Goal: Information Seeking & Learning: Learn about a topic

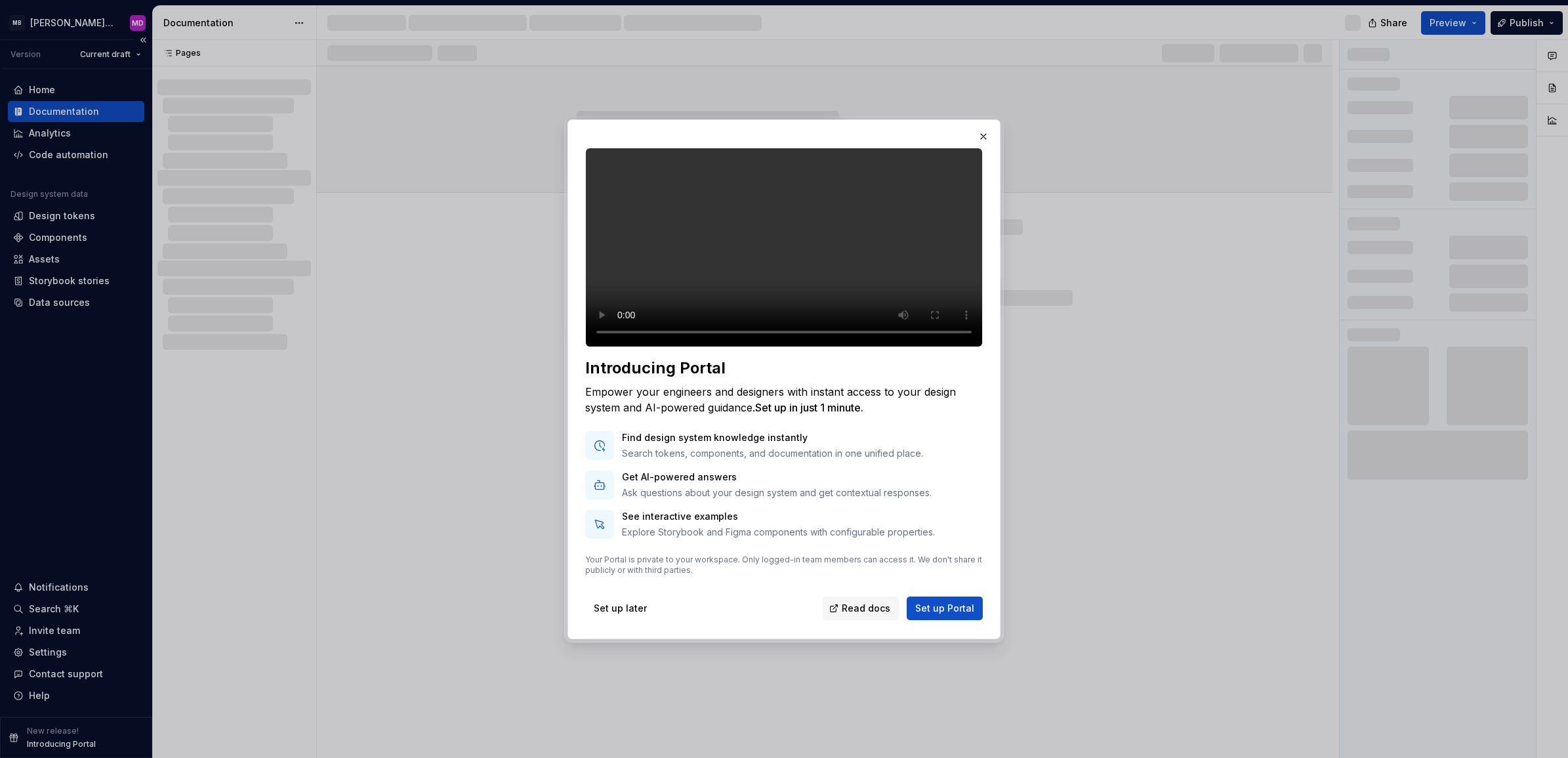
drag, startPoint x: 67, startPoint y: 496, endPoint x: 46, endPoint y: 132, distance: 364.6
click at [71, 500] on div at bounding box center [784, 379] width 1568 height 758
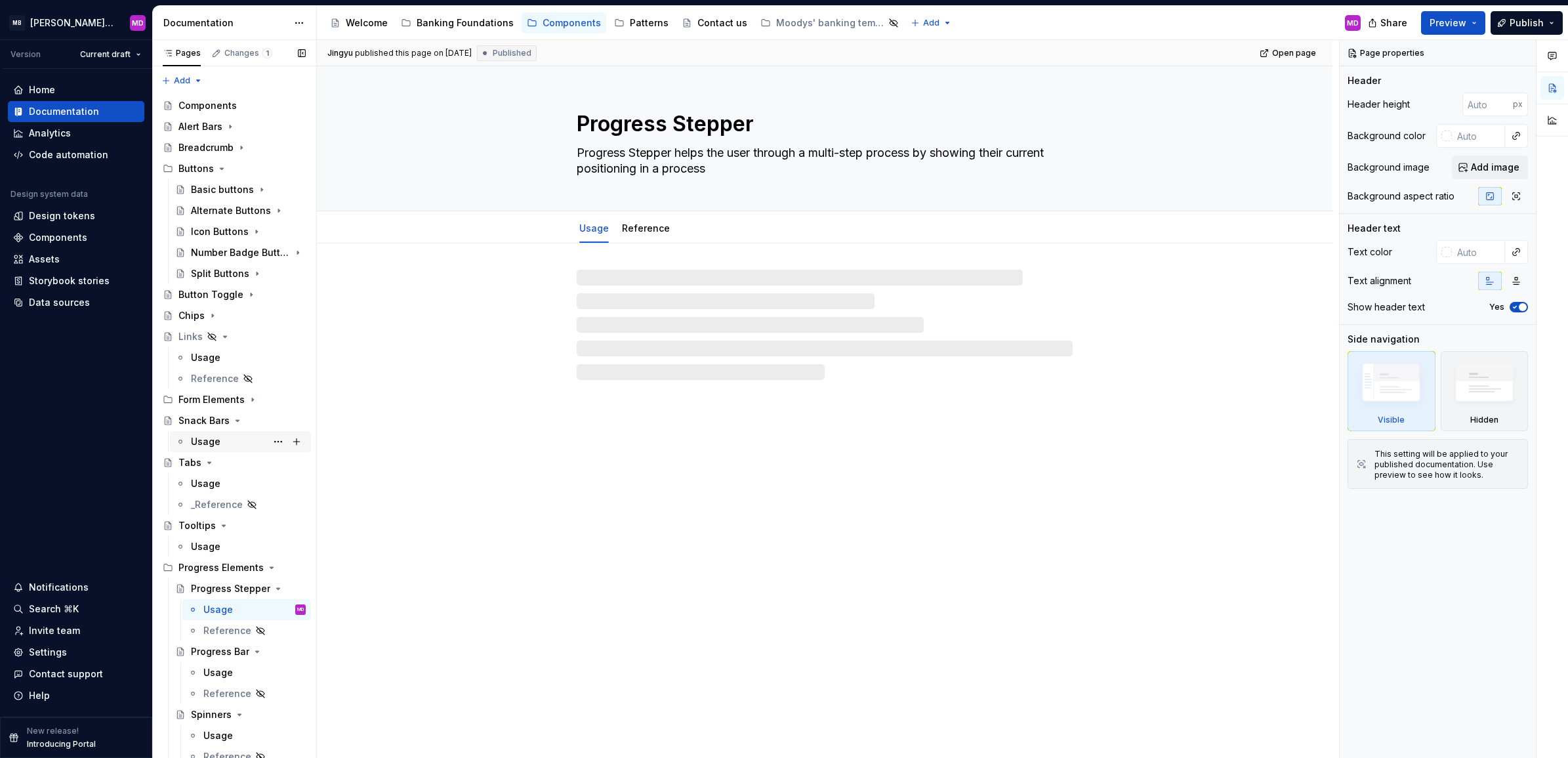
scroll to position [6, 0]
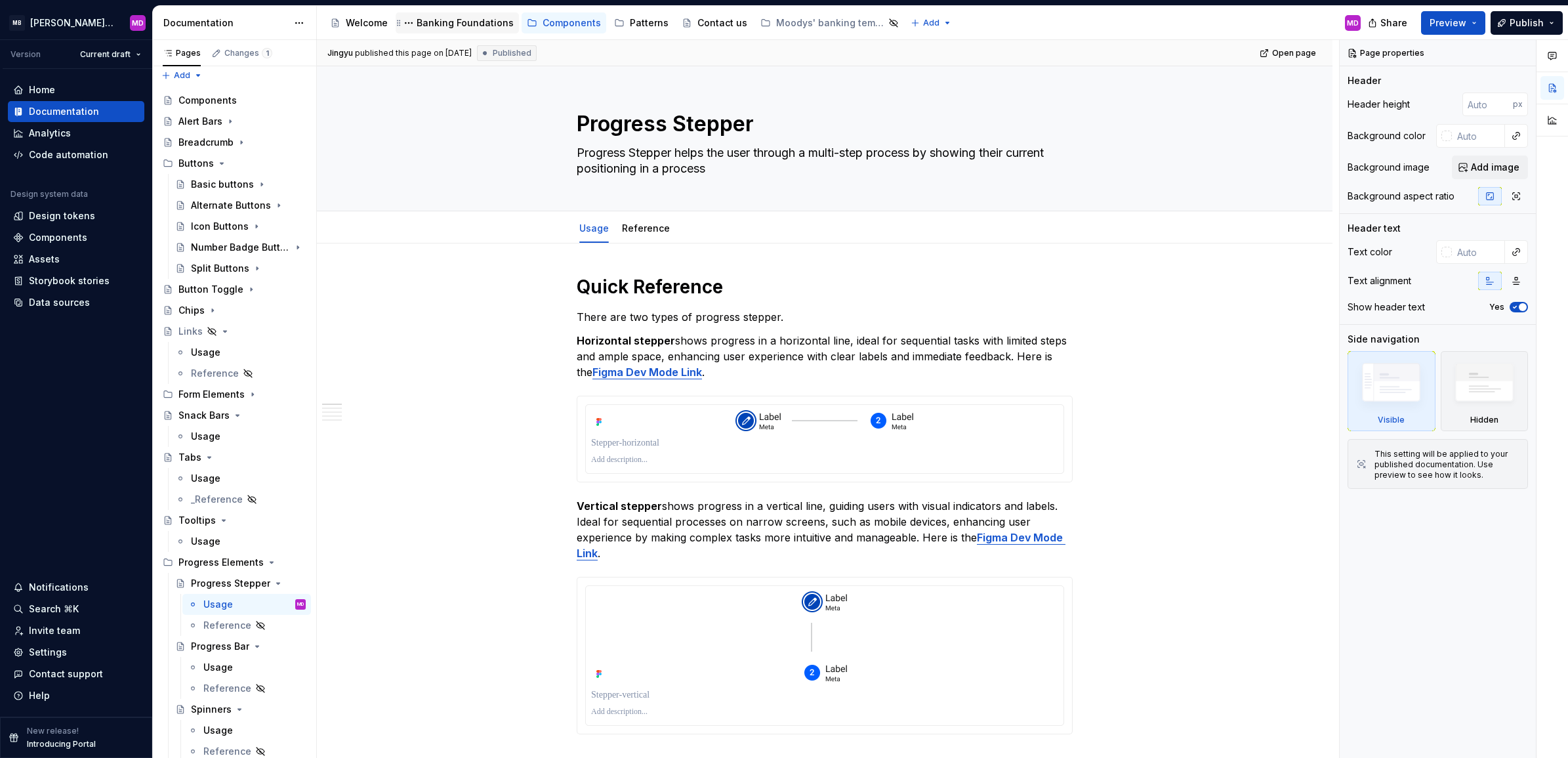
click at [472, 24] on div "Banking Foundations" at bounding box center [465, 23] width 97 height 13
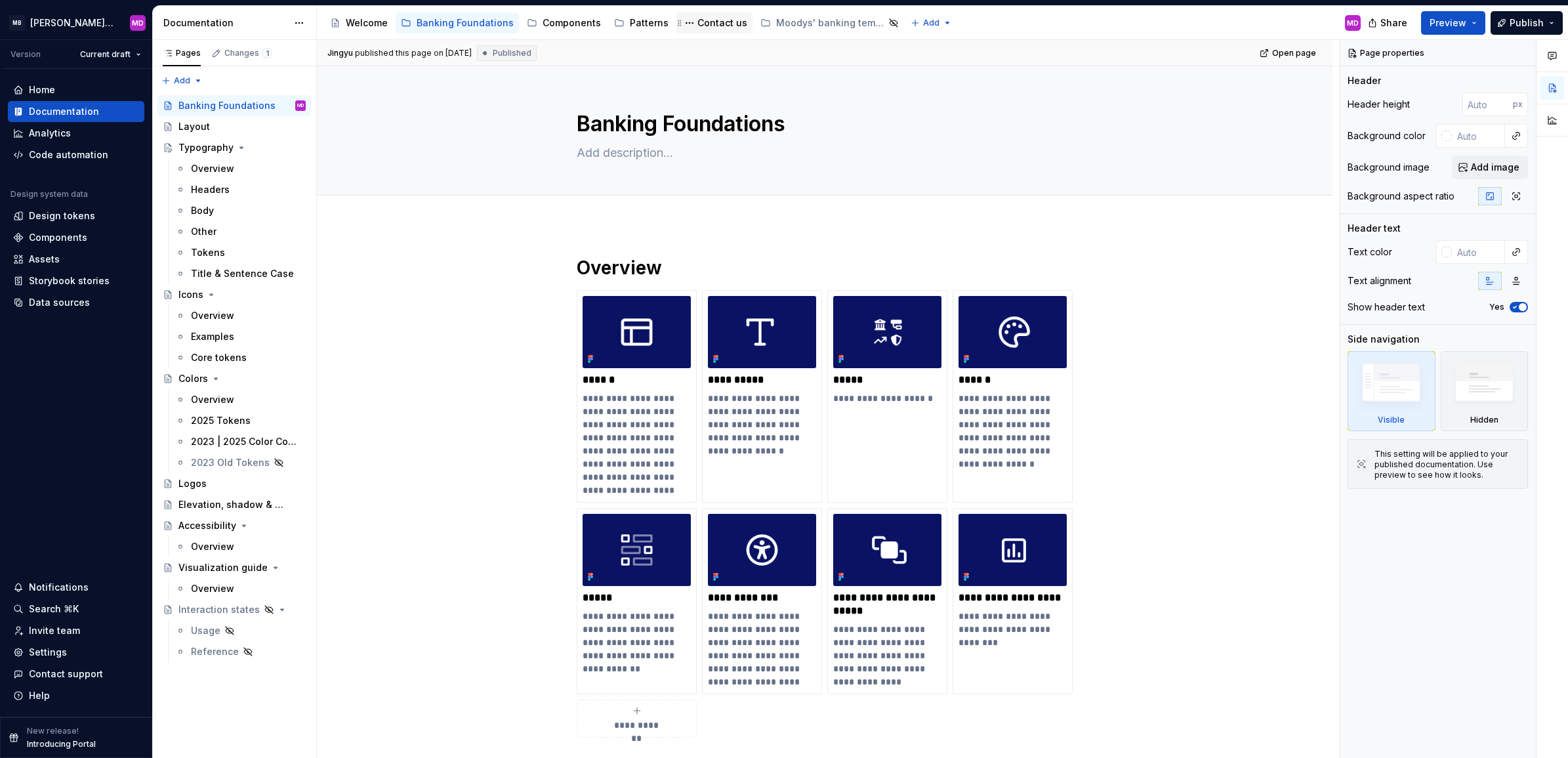
click at [709, 21] on div "Contact us" at bounding box center [722, 23] width 50 height 13
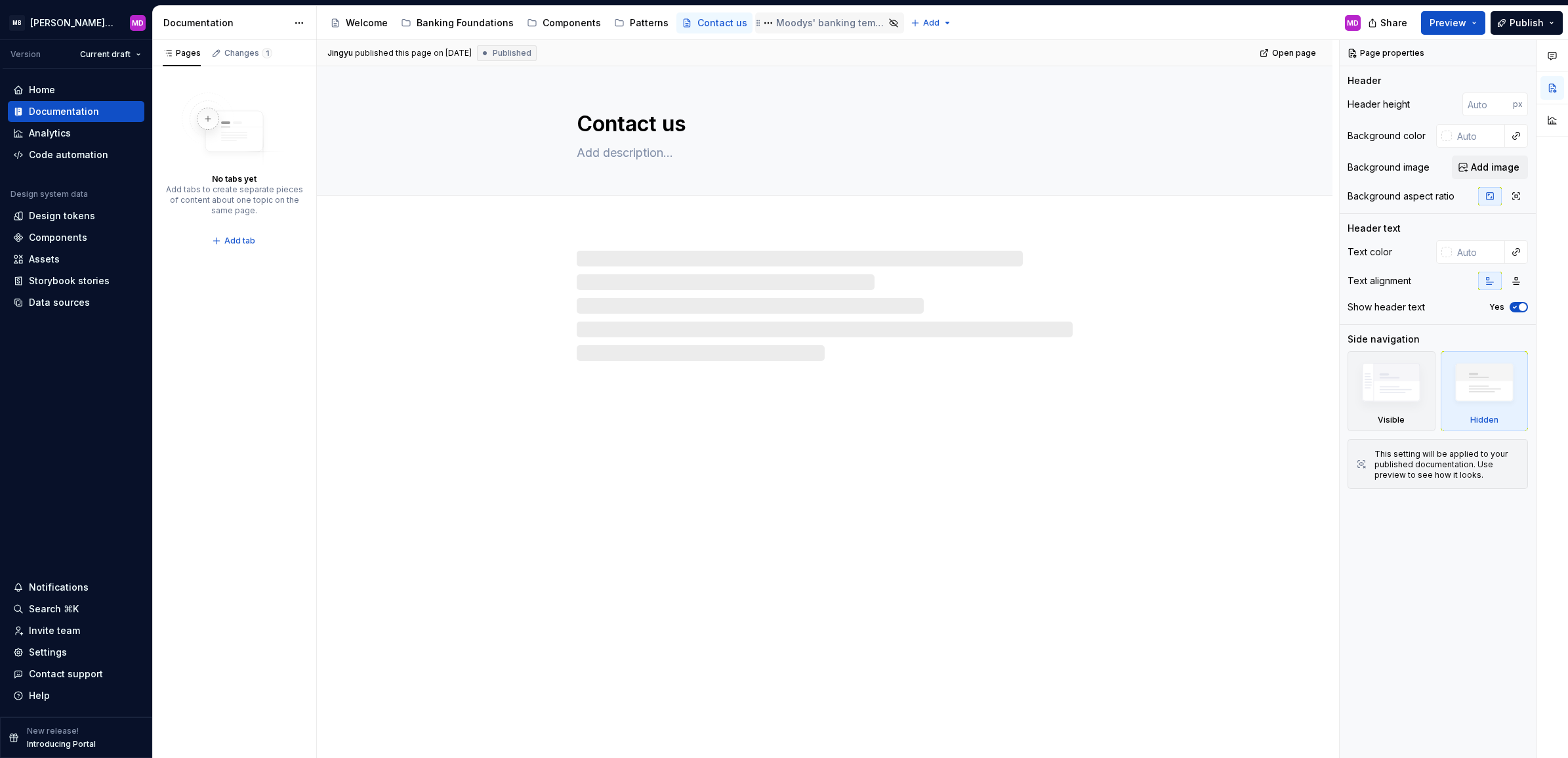
click at [785, 26] on div "Moodys' banking template" at bounding box center [830, 23] width 109 height 13
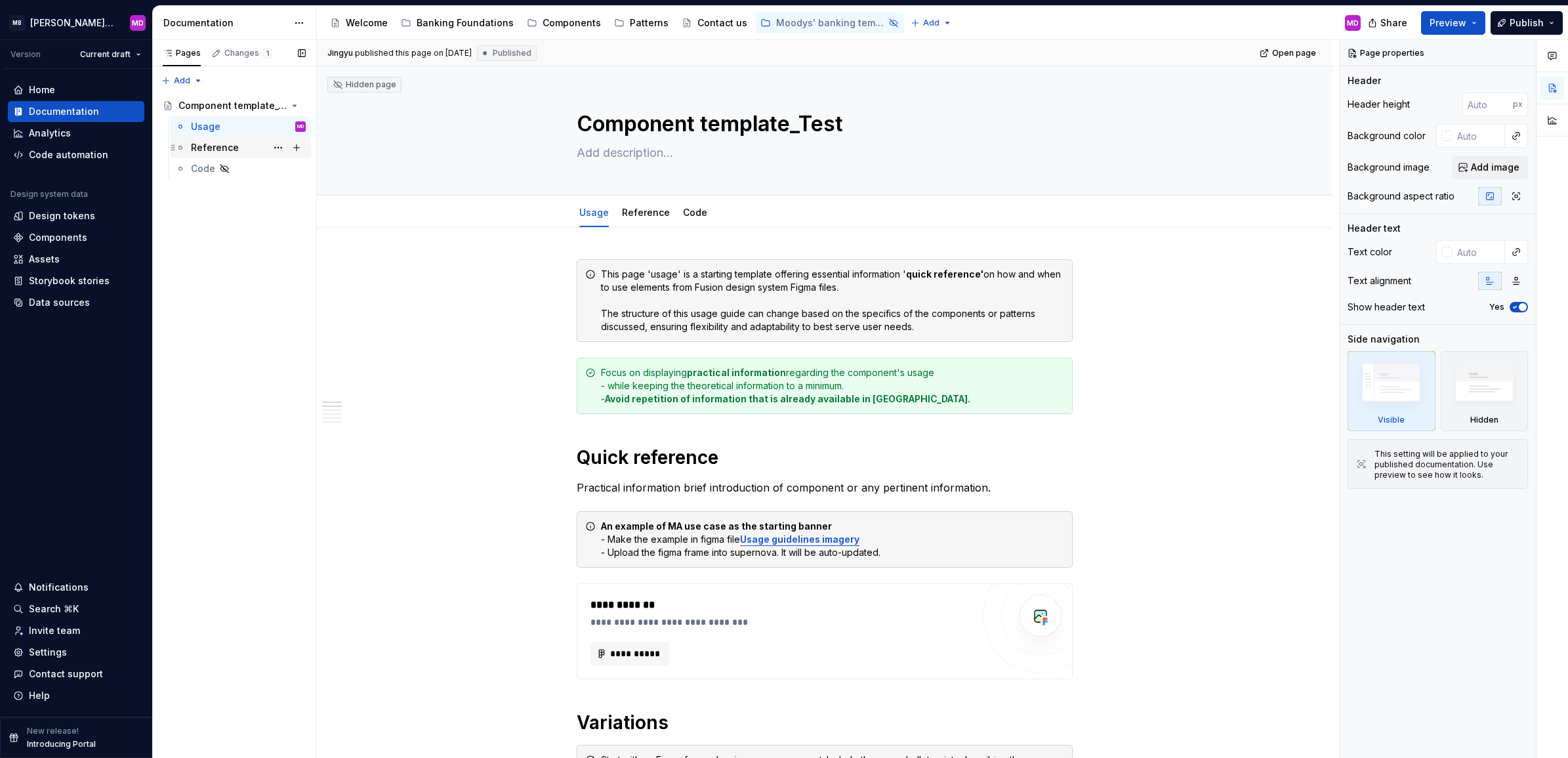
click at [216, 150] on div "Reference" at bounding box center [215, 147] width 48 height 13
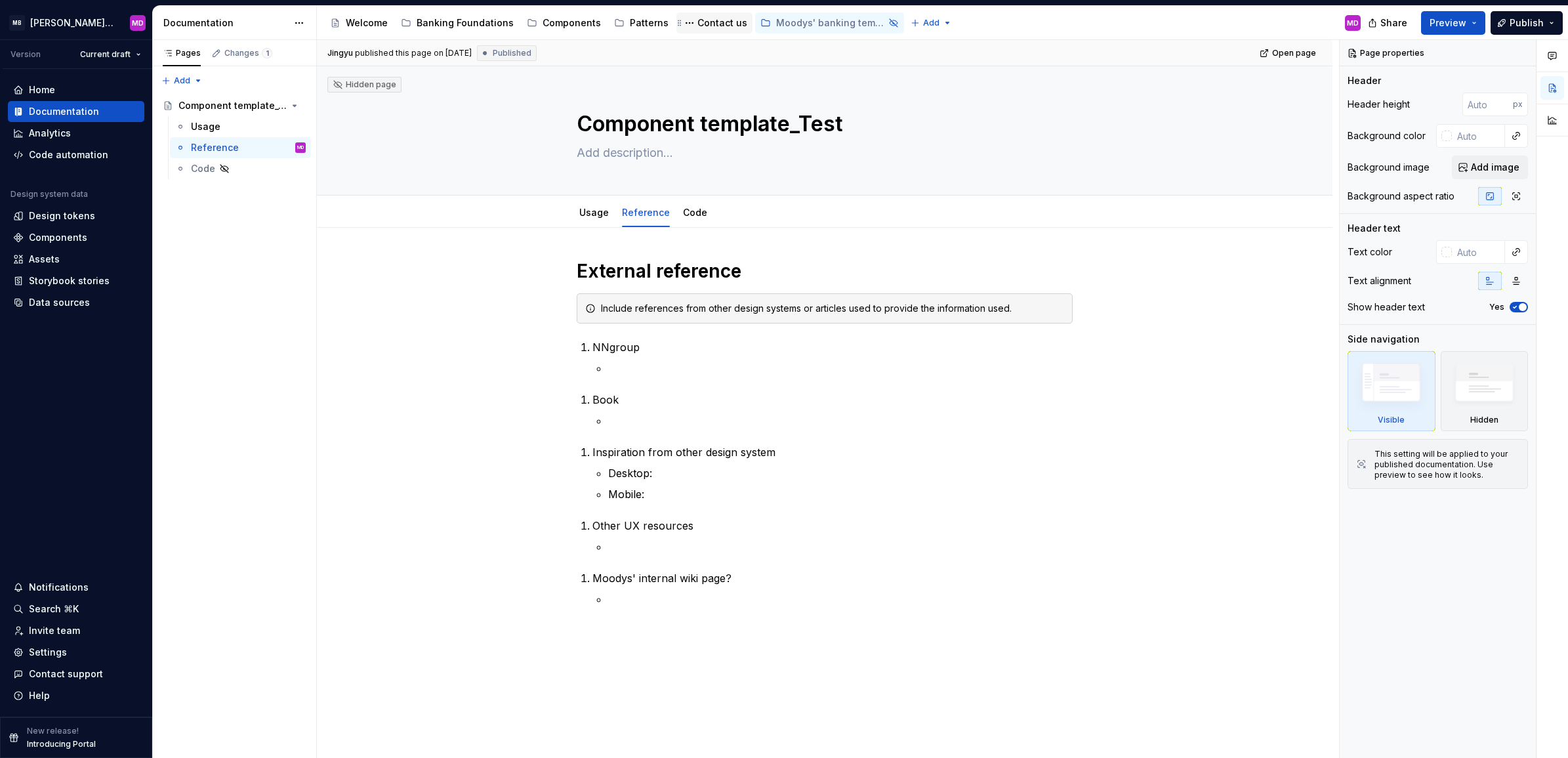
click at [702, 18] on div "Contact us" at bounding box center [722, 23] width 50 height 13
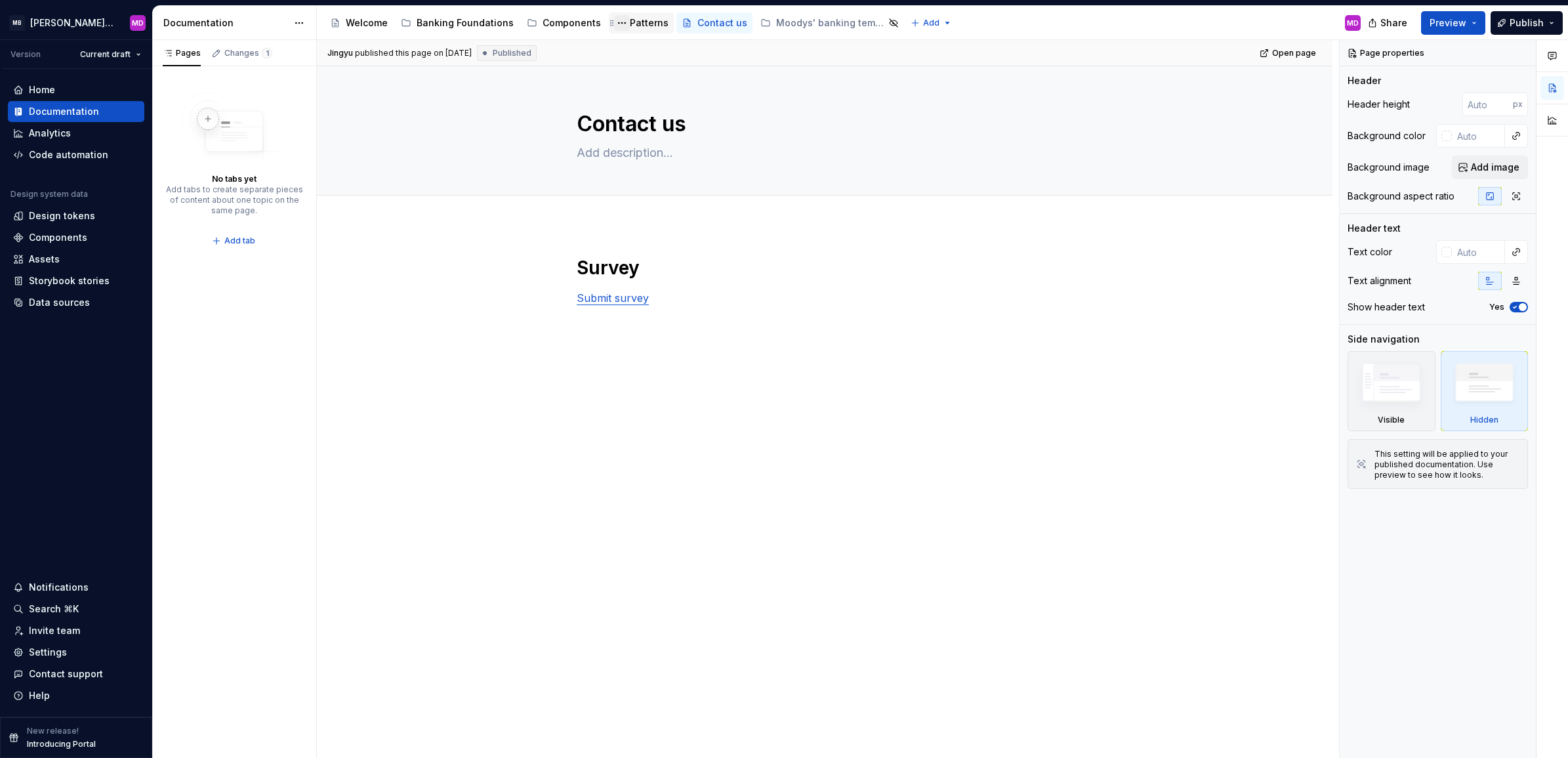
click at [614, 23] on button "Page tree" at bounding box center [622, 23] width 16 height 16
click at [489, 194] on html "MB [PERSON_NAME] Banking Fusion Design System MD Version Current draft Home Doc…" at bounding box center [784, 379] width 1568 height 758
click at [637, 26] on div "Patterns" at bounding box center [648, 23] width 39 height 13
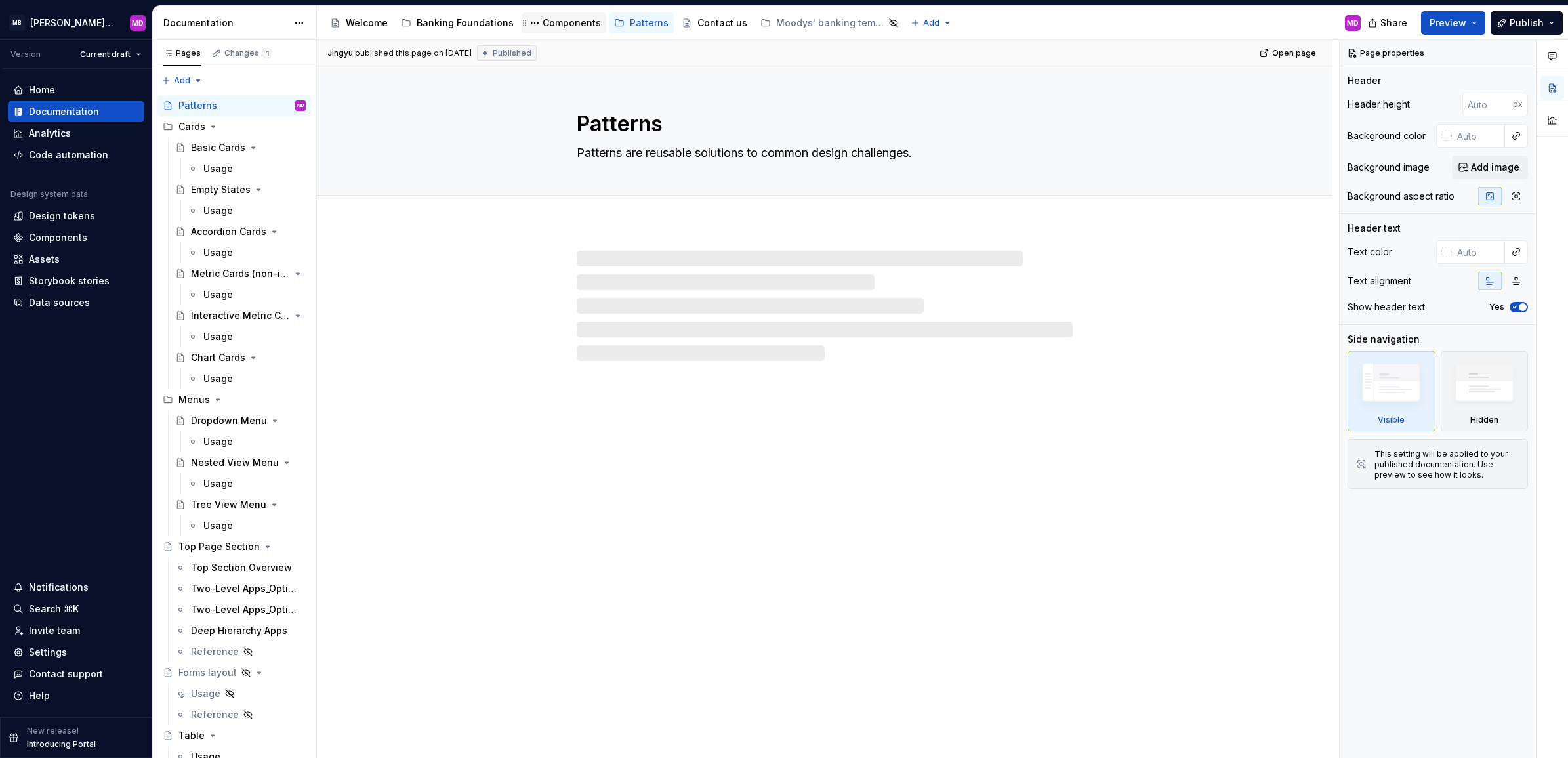
click at [568, 26] on div "Components" at bounding box center [572, 23] width 59 height 13
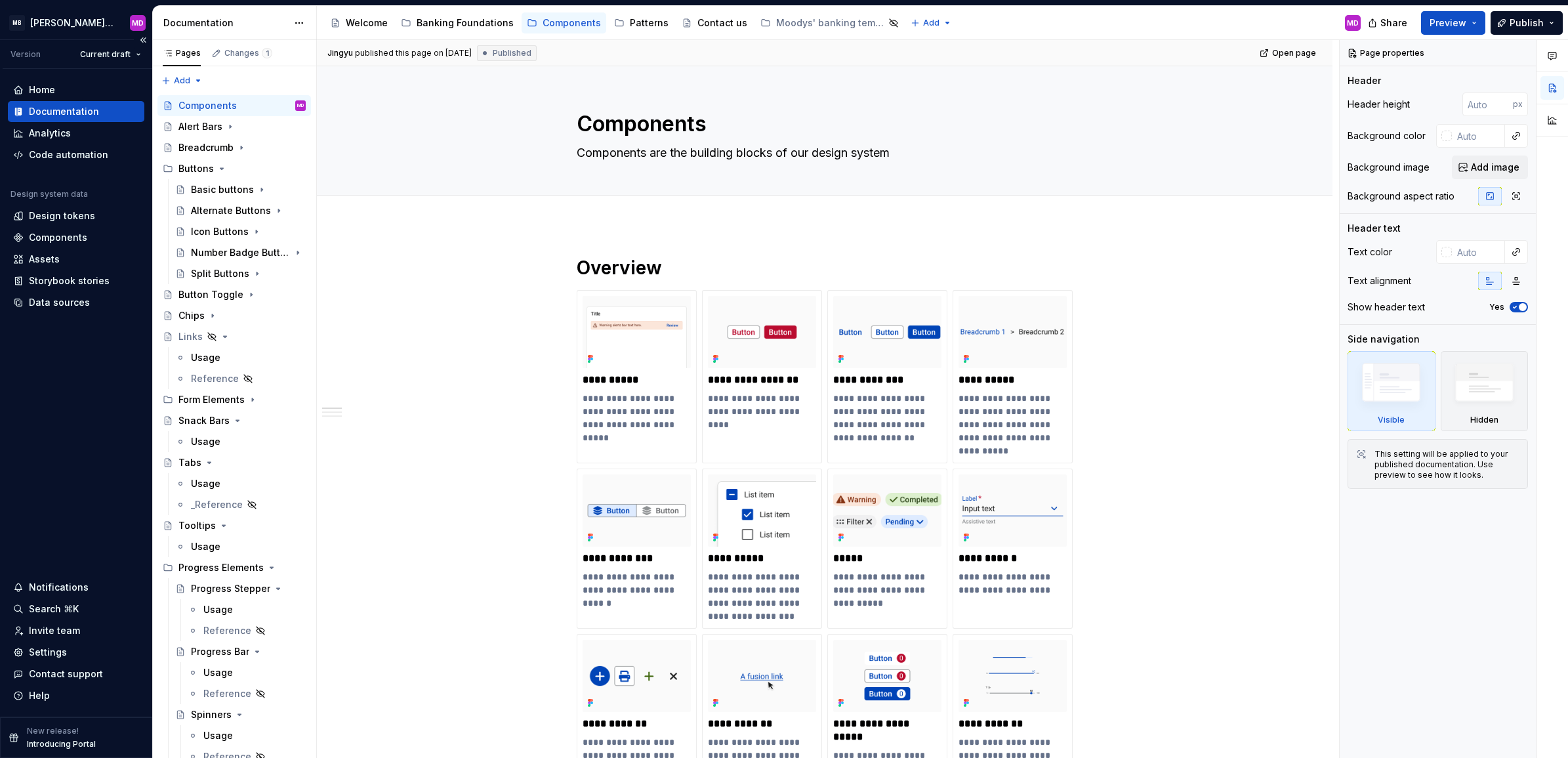
click at [90, 410] on div "Home Documentation Analytics Code automation Design system data Design tokens C…" at bounding box center [76, 392] width 152 height 648
drag, startPoint x: 473, startPoint y: 21, endPoint x: 1526, endPoint y: 209, distance: 1069.7
click at [473, 21] on div "Banking Foundations" at bounding box center [465, 23] width 97 height 13
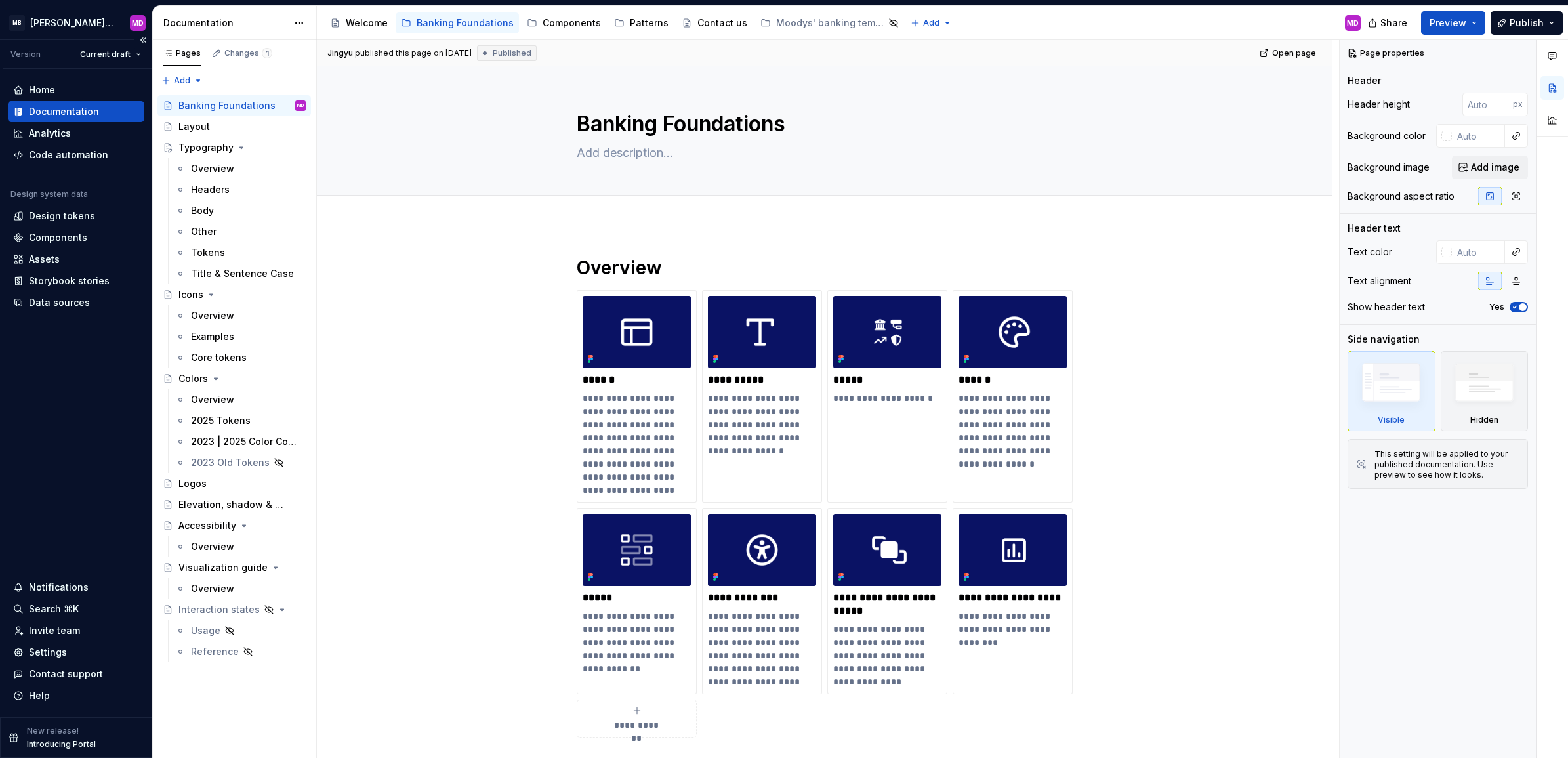
drag, startPoint x: 46, startPoint y: 213, endPoint x: 94, endPoint y: 182, distance: 57.1
click at [46, 213] on div "Design tokens" at bounding box center [62, 216] width 67 height 13
type textarea "*"
